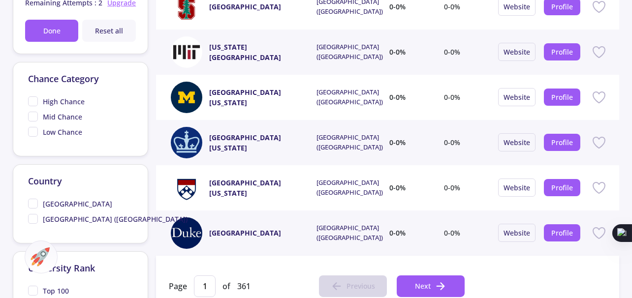
scroll to position [393, 0]
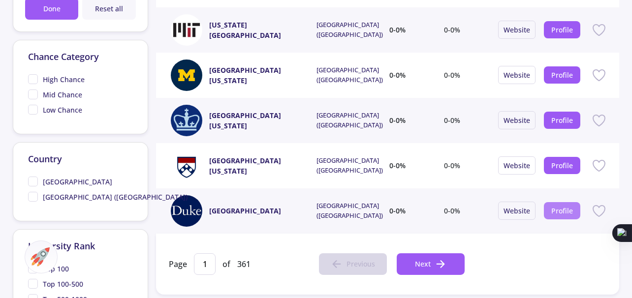
click at [568, 206] on link "Profile" at bounding box center [562, 210] width 22 height 9
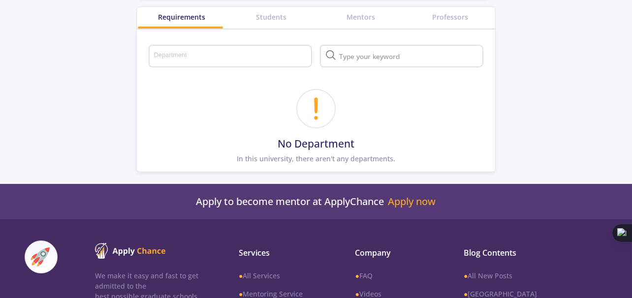
scroll to position [196, 0]
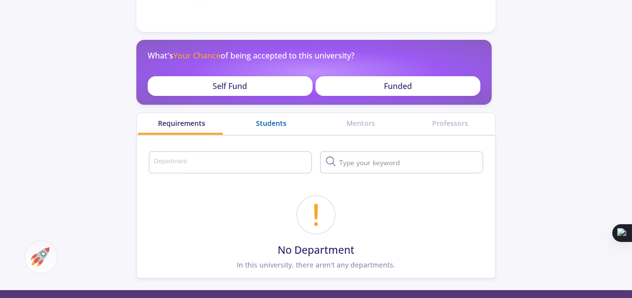
click at [270, 118] on div "Students" at bounding box center [271, 123] width 90 height 10
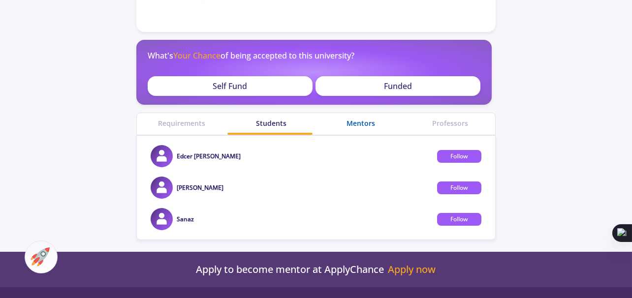
click at [364, 118] on div "Mentors" at bounding box center [361, 123] width 90 height 10
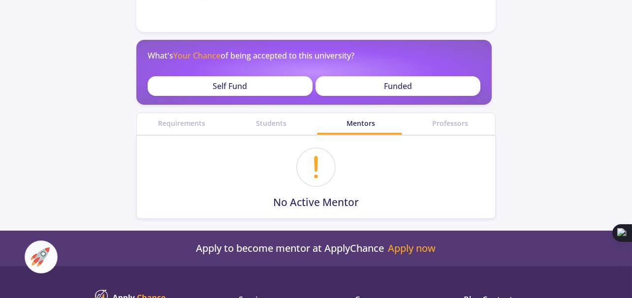
click at [446, 128] on div "Professors" at bounding box center [451, 124] width 90 height 22
click at [446, 126] on div "Professors" at bounding box center [451, 123] width 90 height 10
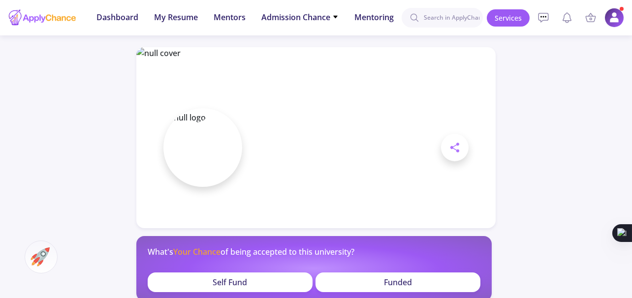
scroll to position [196, 0]
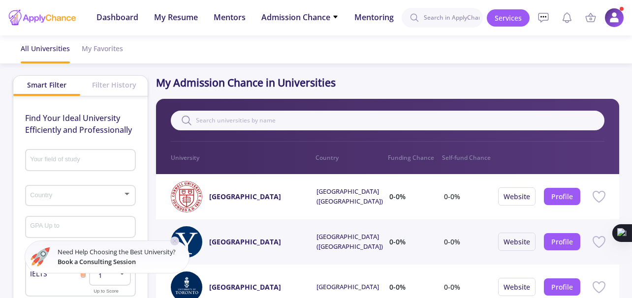
click at [94, 155] on div "Your field of study" at bounding box center [80, 159] width 101 height 26
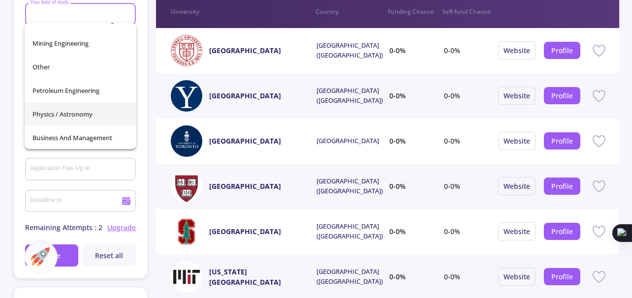
scroll to position [147, 0]
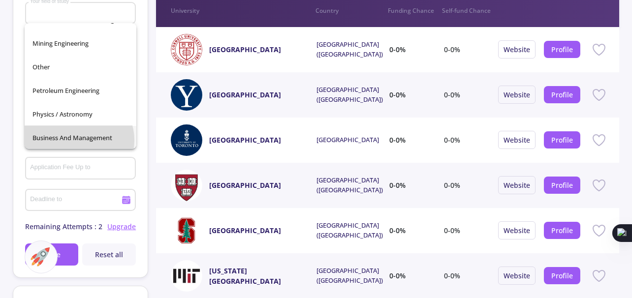
click at [78, 140] on span "Business and Management" at bounding box center [79, 138] width 95 height 24
type input "Business and Management"
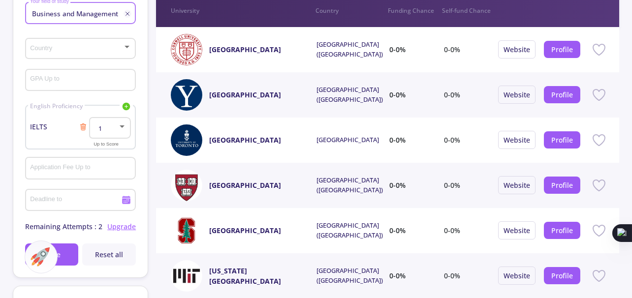
click at [124, 127] on div at bounding box center [122, 126] width 5 height 2
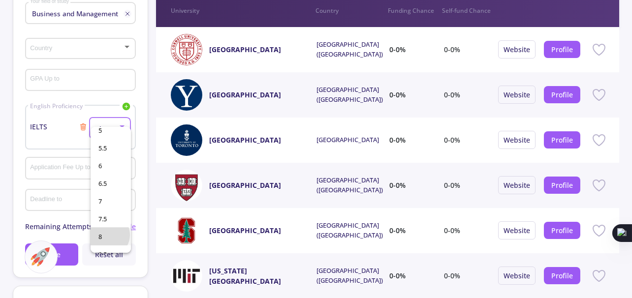
click at [107, 235] on span "8" at bounding box center [110, 237] width 24 height 18
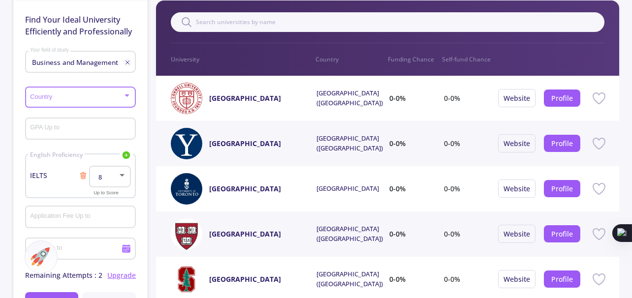
click at [122, 95] on span at bounding box center [77, 97] width 90 height 7
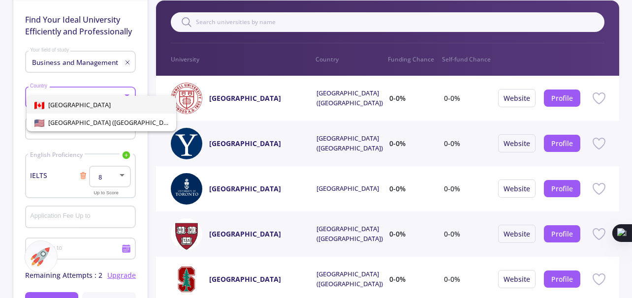
click at [70, 104] on span "[GEOGRAPHIC_DATA]" at bounding box center [101, 105] width 134 height 18
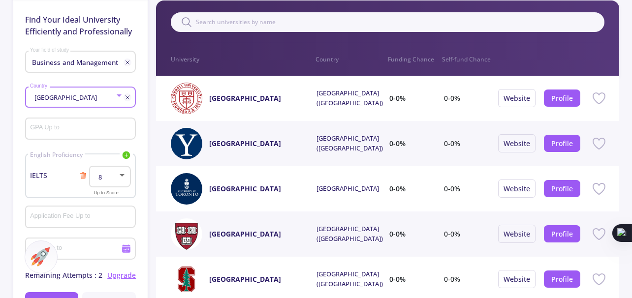
click at [66, 129] on input "GPA Up to" at bounding box center [82, 129] width 104 height 9
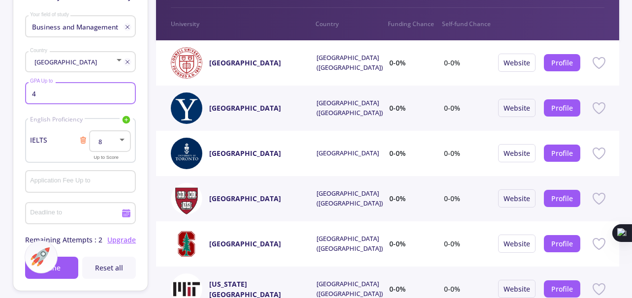
scroll to position [147, 0]
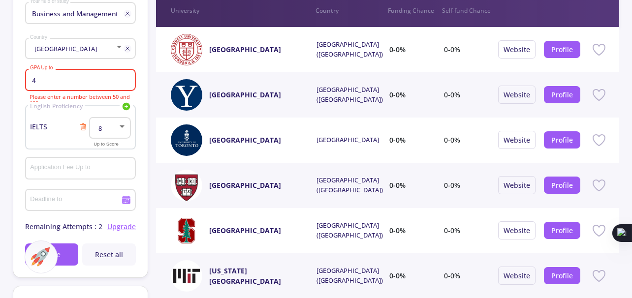
click at [63, 159] on div "Application Fee Up to" at bounding box center [80, 167] width 101 height 26
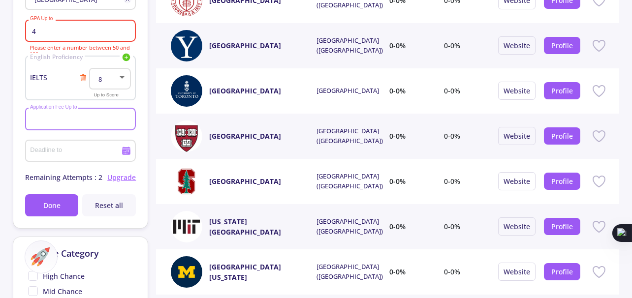
click at [55, 53] on span "English Proficiency" at bounding box center [56, 57] width 57 height 9
drag, startPoint x: 39, startPoint y: 33, endPoint x: 22, endPoint y: 33, distance: 17.2
click at [22, 33] on div "Find Your Ideal University Efficiently and Professionally Business and Manageme…" at bounding box center [80, 64] width 135 height 328
click at [74, 118] on input "Application Fee Up to" at bounding box center [82, 119] width 104 height 9
drag, startPoint x: 44, startPoint y: 35, endPoint x: 23, endPoint y: 38, distance: 20.8
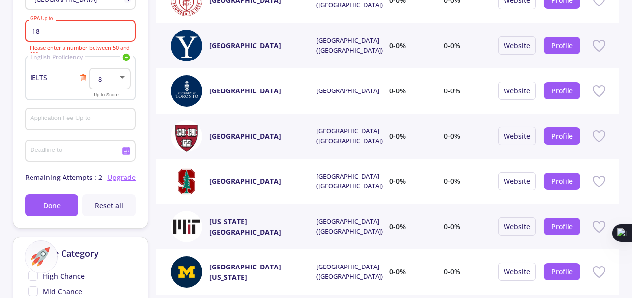
click at [23, 38] on div "Find Your Ideal University Efficiently and Professionally Business and Manageme…" at bounding box center [80, 64] width 135 height 328
click at [63, 32] on input "18" at bounding box center [82, 31] width 104 height 9
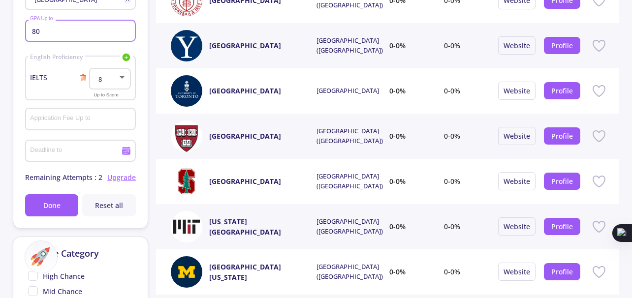
type input "80"
click at [88, 114] on div "Application Fee Up to" at bounding box center [80, 117] width 101 height 26
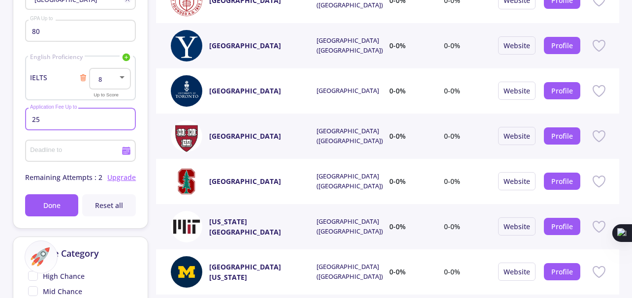
type input "2"
type input "150"
click at [63, 146] on div "Deadline to" at bounding box center [76, 149] width 92 height 26
type input "[DATE]"
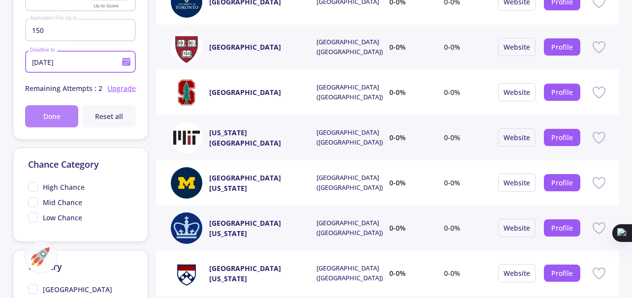
scroll to position [295, 0]
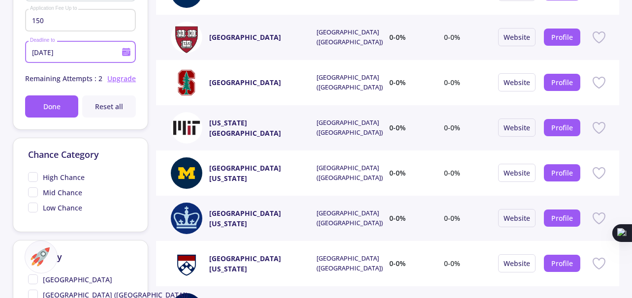
click at [36, 176] on span "High Chance" at bounding box center [56, 177] width 57 height 10
click at [34, 176] on input "High Chance" at bounding box center [31, 175] width 6 height 6
checkbox input "true"
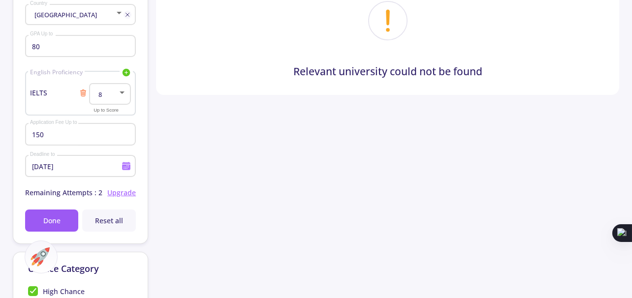
scroll to position [196, 0]
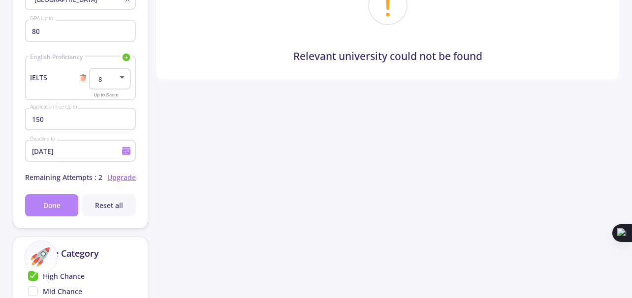
click at [56, 203] on span "Done" at bounding box center [51, 205] width 17 height 10
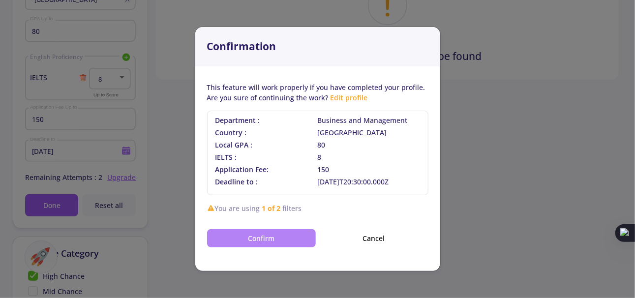
click at [254, 242] on button "Confirm" at bounding box center [261, 238] width 109 height 18
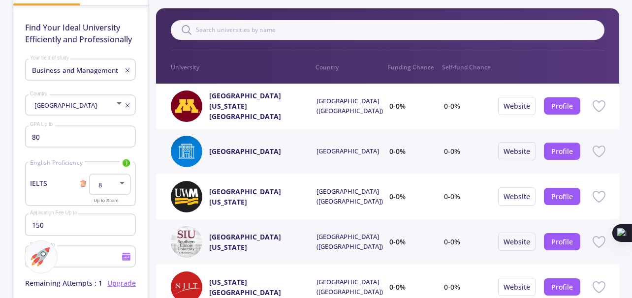
scroll to position [0, 0]
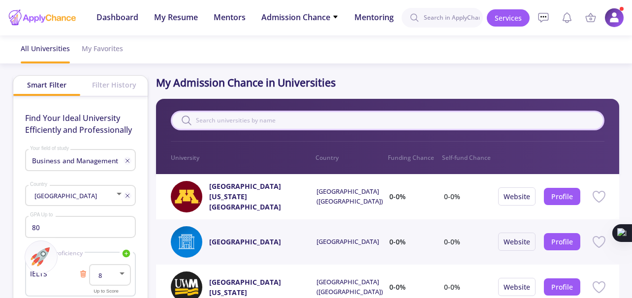
click at [256, 123] on input "text" at bounding box center [388, 121] width 434 height 20
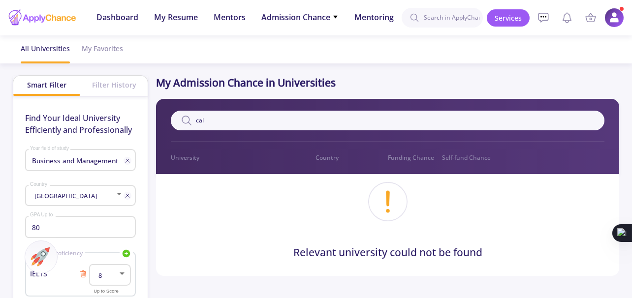
type input "cal"
